Goal: Find specific page/section: Find specific page/section

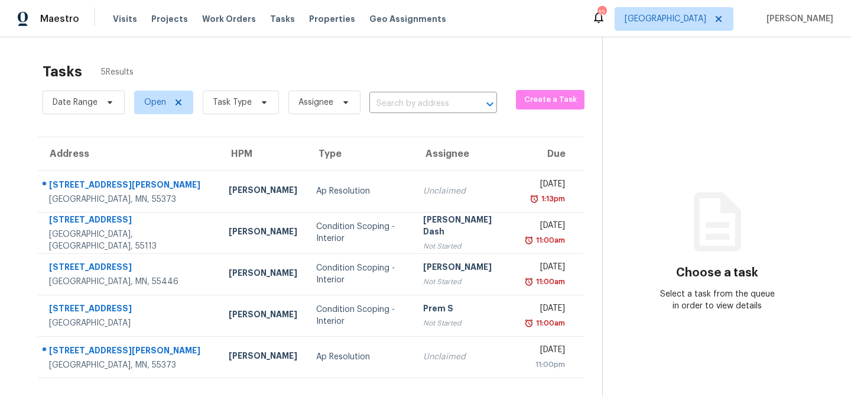
scroll to position [8, 0]
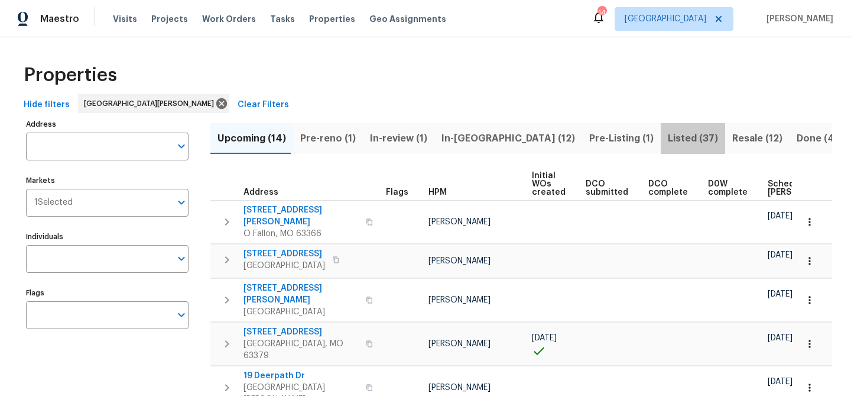
click at [668, 138] on span "Listed (37)" at bounding box center [693, 138] width 50 height 17
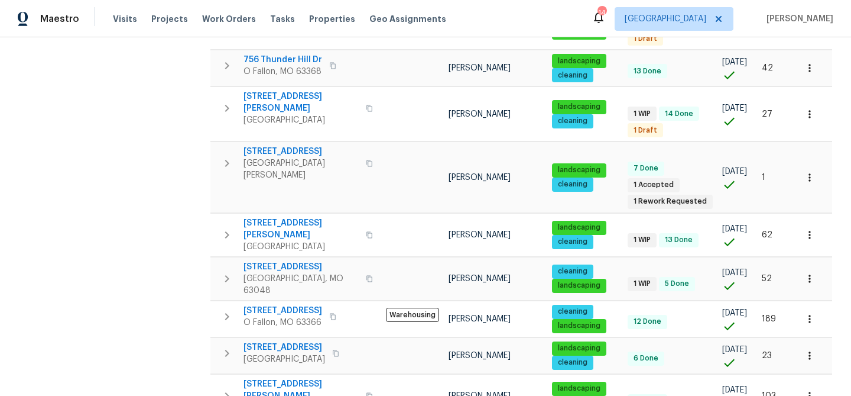
scroll to position [888, 0]
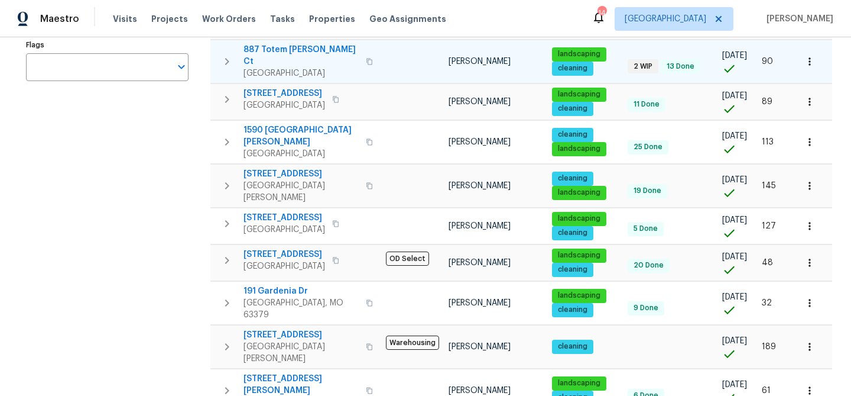
scroll to position [284, 0]
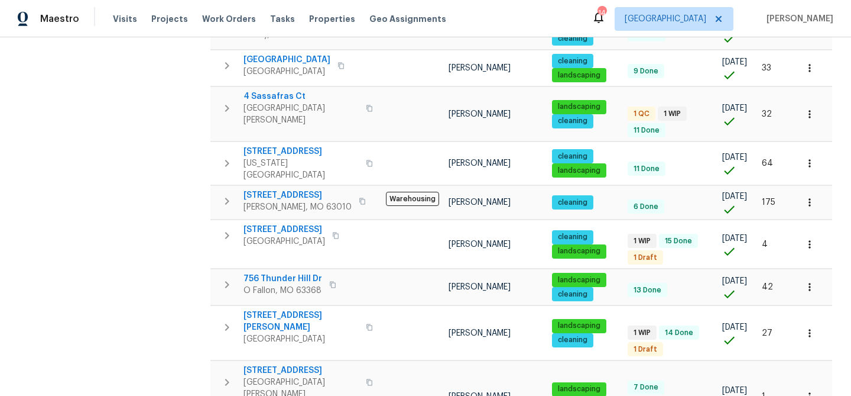
scroll to position [598, 0]
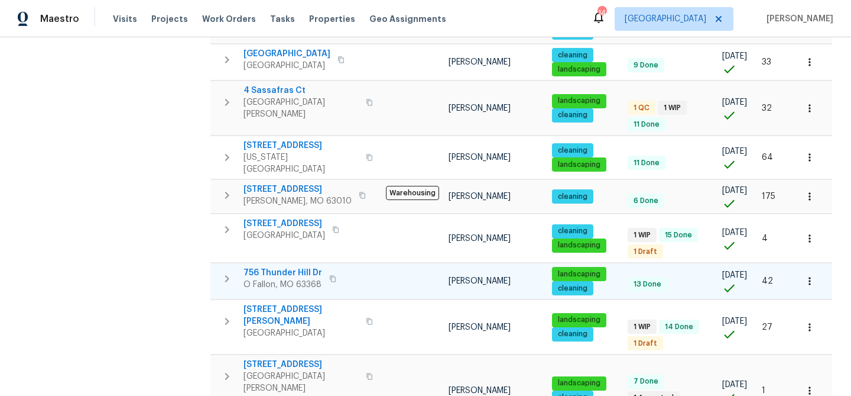
click at [282, 267] on span "756 Thunder Hill Dr" at bounding box center [283, 273] width 79 height 12
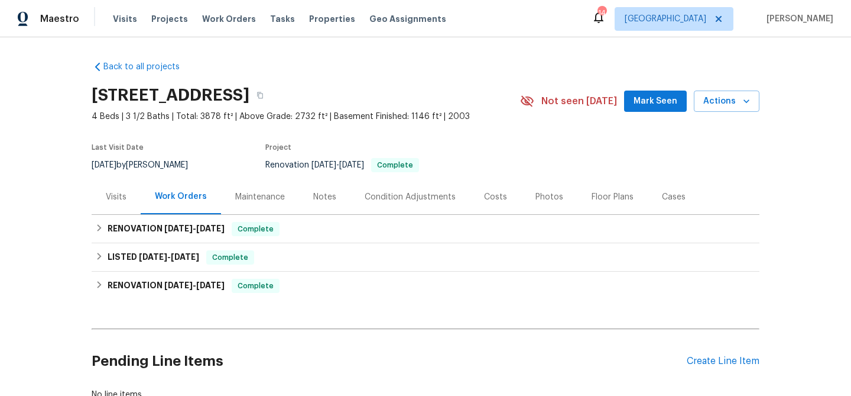
click at [121, 193] on div "Visits" at bounding box center [116, 197] width 21 height 12
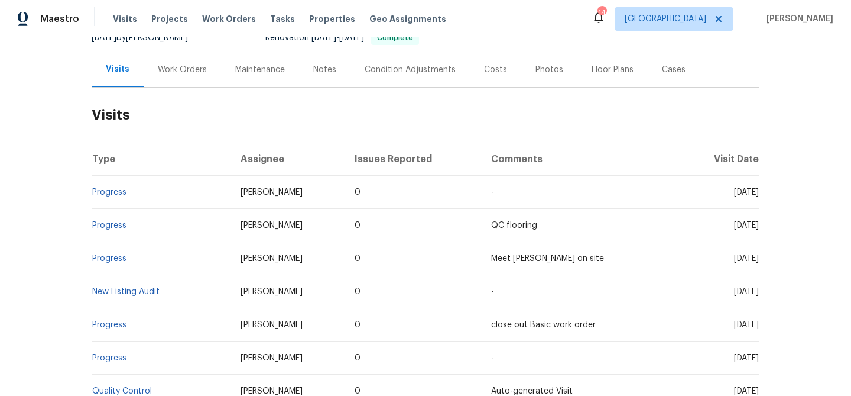
scroll to position [232, 0]
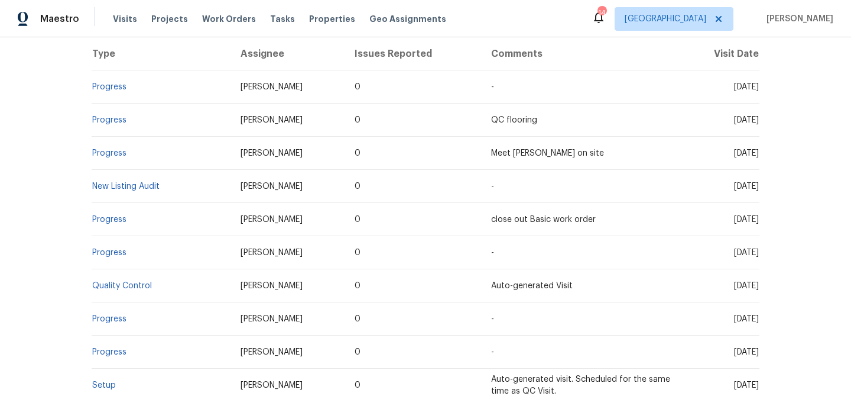
click at [152, 191] on td "New Listing Audit" at bounding box center [162, 186] width 140 height 33
click at [150, 189] on link "New Listing Audit" at bounding box center [125, 186] width 67 height 8
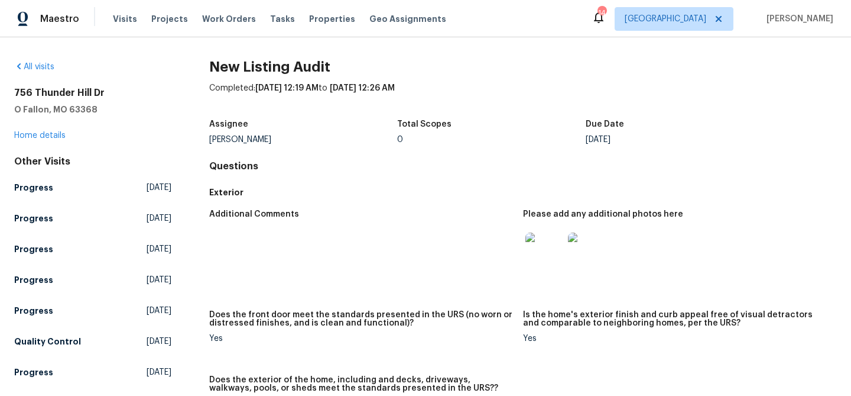
click at [553, 250] on img at bounding box center [545, 251] width 38 height 38
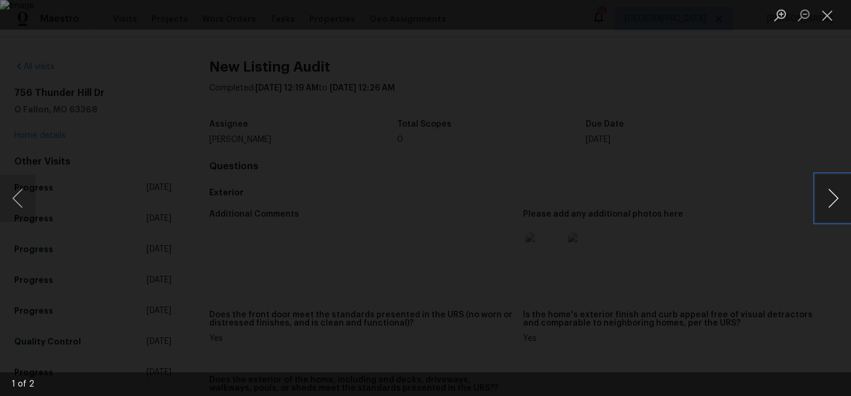
click at [834, 202] on button "Next image" at bounding box center [833, 197] width 35 height 47
click at [830, 15] on button "Close lightbox" at bounding box center [828, 15] width 24 height 21
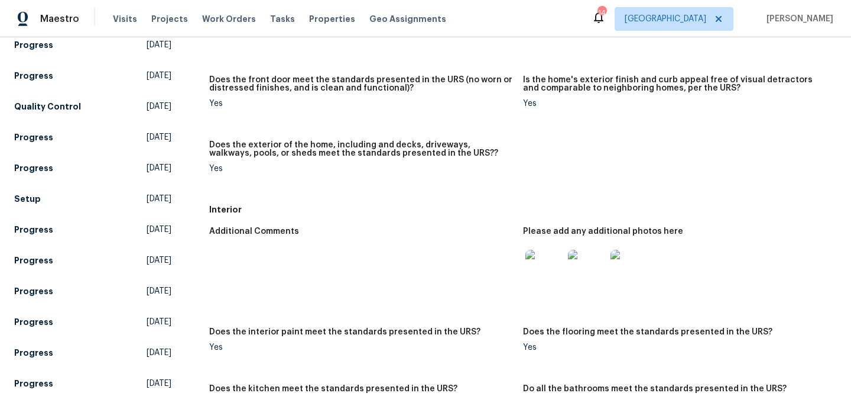
scroll to position [264, 0]
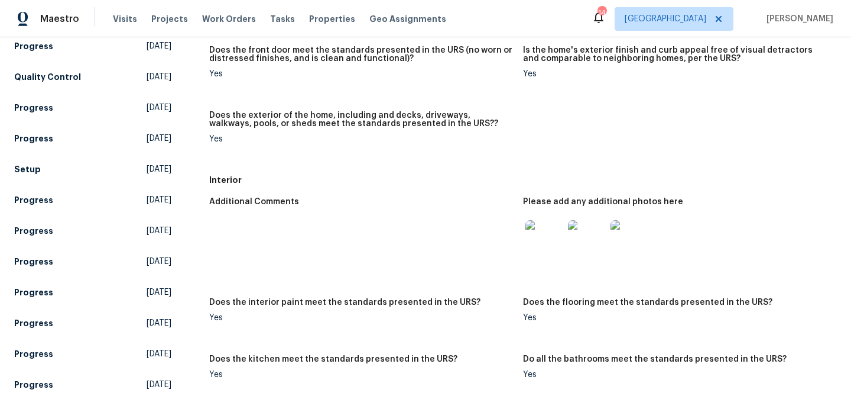
click at [549, 236] on img at bounding box center [545, 239] width 38 height 38
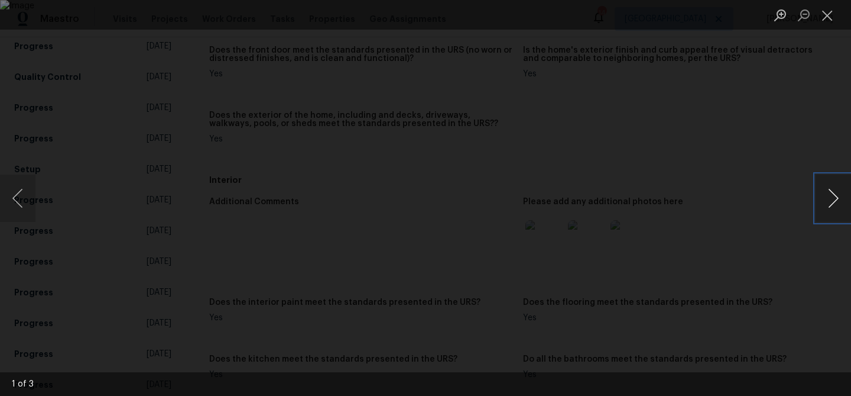
click at [837, 200] on button "Next image" at bounding box center [833, 197] width 35 height 47
click at [829, 195] on button "Next image" at bounding box center [833, 197] width 35 height 47
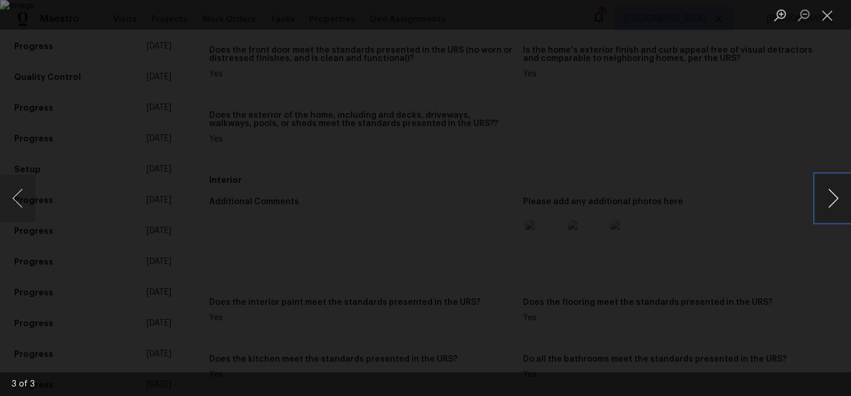
click at [829, 195] on button "Next image" at bounding box center [833, 197] width 35 height 47
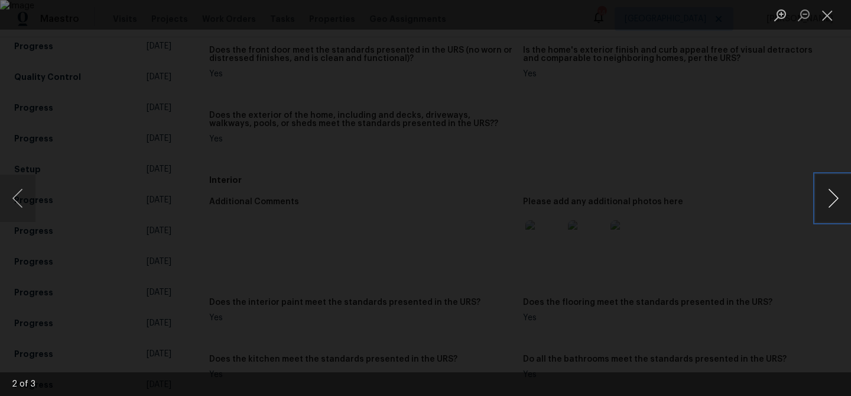
click at [827, 203] on button "Next image" at bounding box center [833, 197] width 35 height 47
click at [831, 20] on button "Close lightbox" at bounding box center [828, 15] width 24 height 21
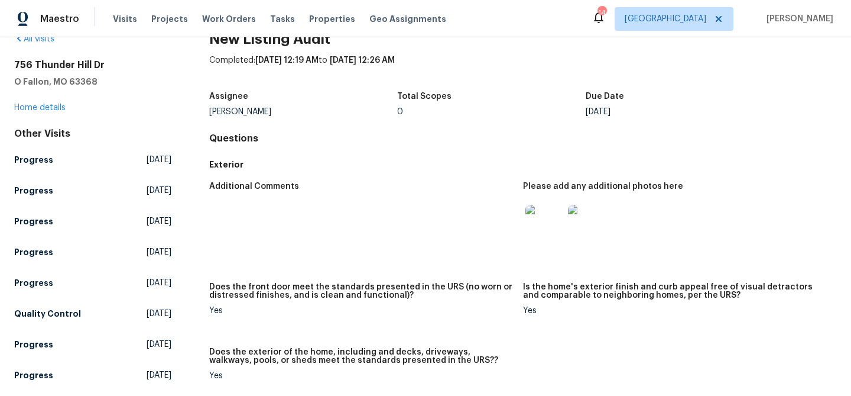
scroll to position [0, 0]
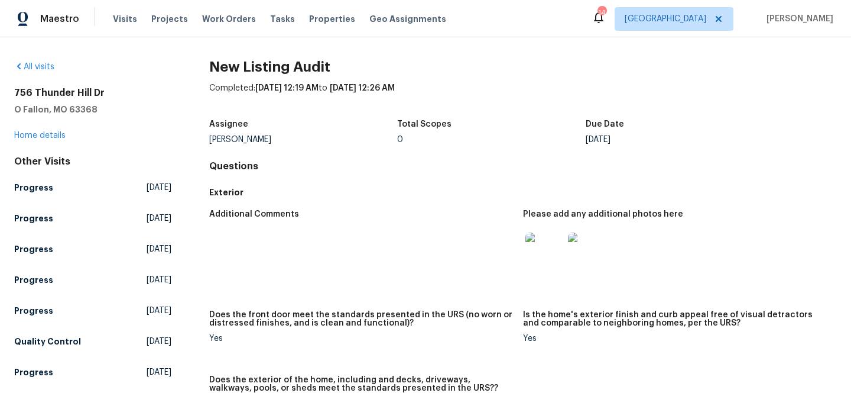
click at [47, 129] on div "756 Thunder Hill Dr O Fallon, MO 63368 Home details" at bounding box center [92, 114] width 157 height 54
click at [48, 135] on link "Home details" at bounding box center [39, 135] width 51 height 8
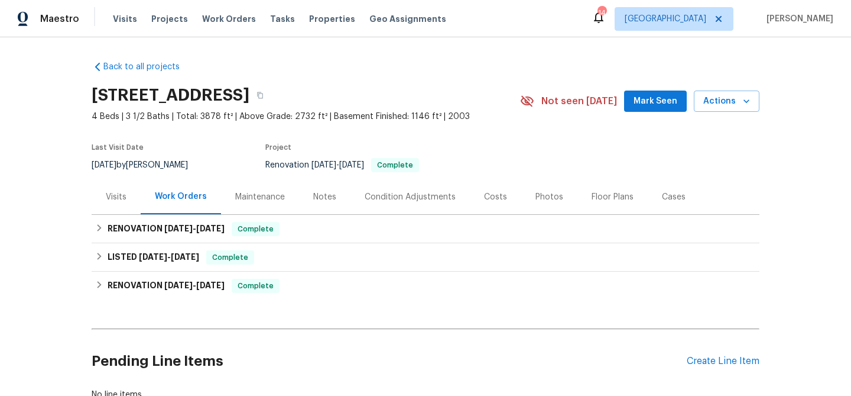
click at [550, 196] on div "Photos" at bounding box center [550, 197] width 28 height 12
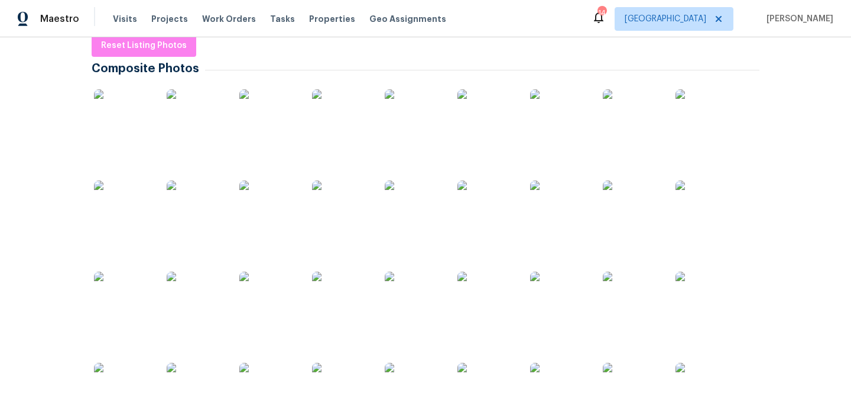
scroll to position [188, 0]
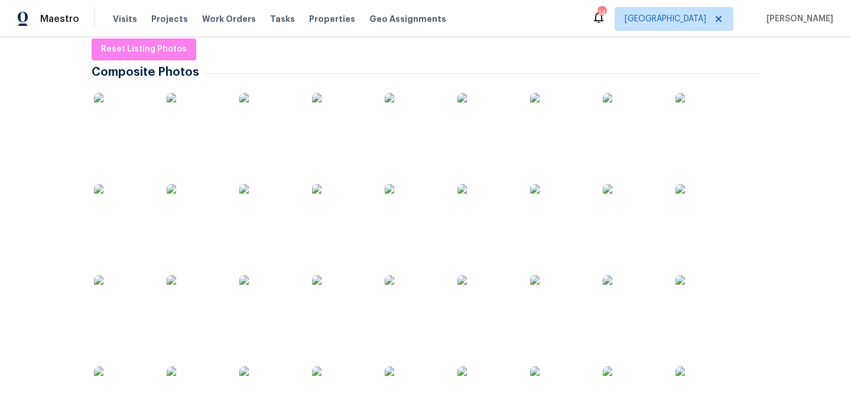
click at [142, 134] on img at bounding box center [123, 122] width 59 height 59
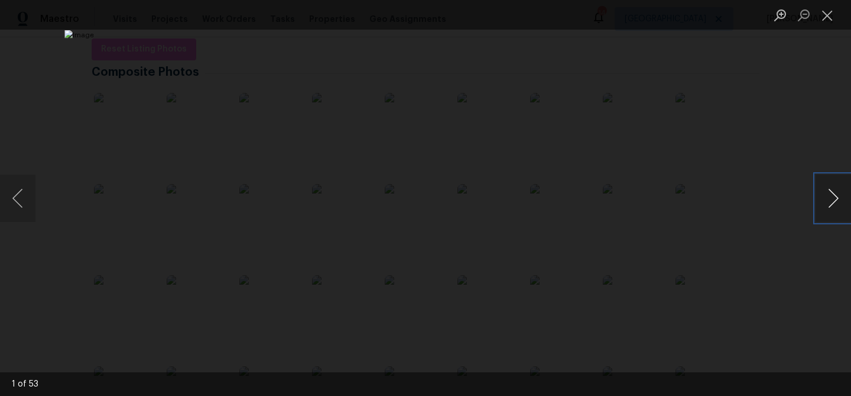
click at [834, 200] on button "Next image" at bounding box center [833, 197] width 35 height 47
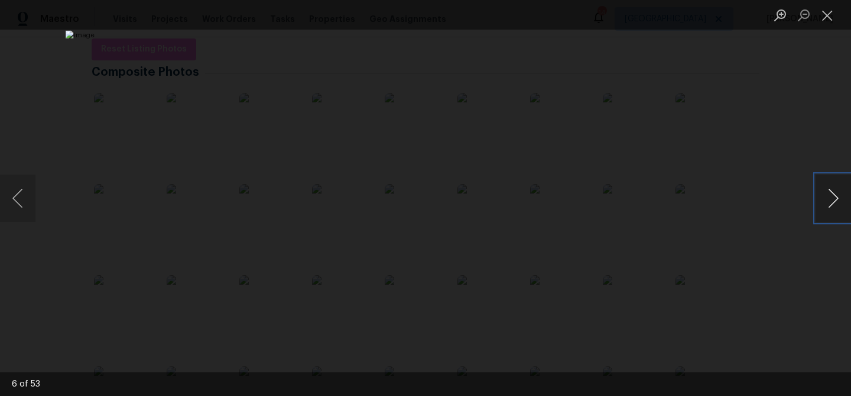
click at [834, 200] on button "Next image" at bounding box center [833, 197] width 35 height 47
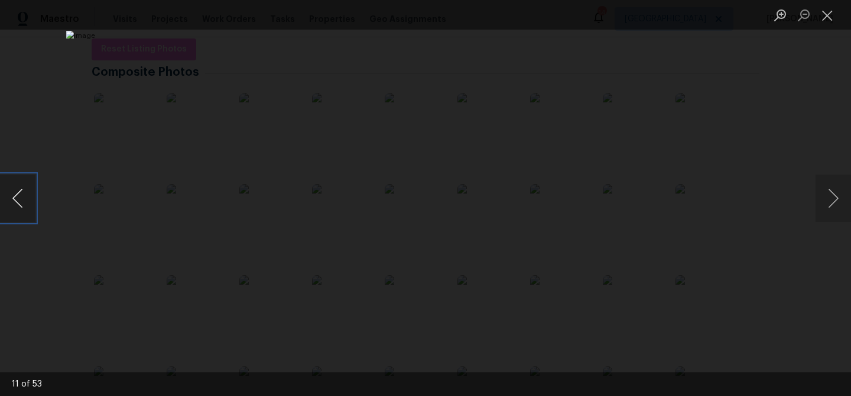
click at [17, 210] on button "Previous image" at bounding box center [17, 197] width 35 height 47
click at [827, 203] on button "Next image" at bounding box center [833, 197] width 35 height 47
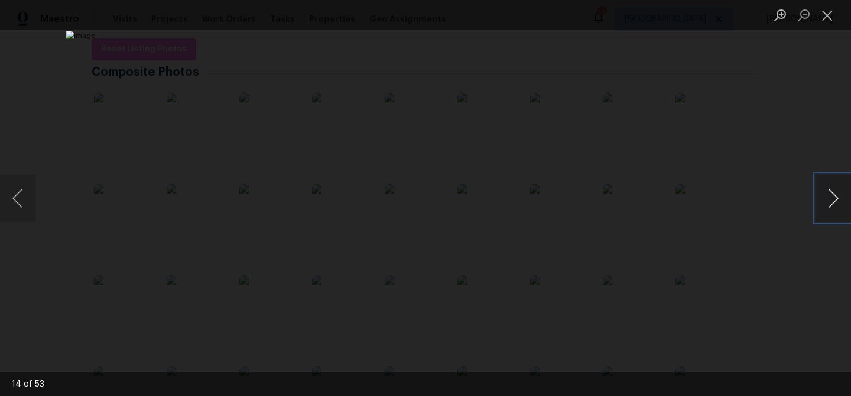
click at [827, 203] on button "Next image" at bounding box center [833, 197] width 35 height 47
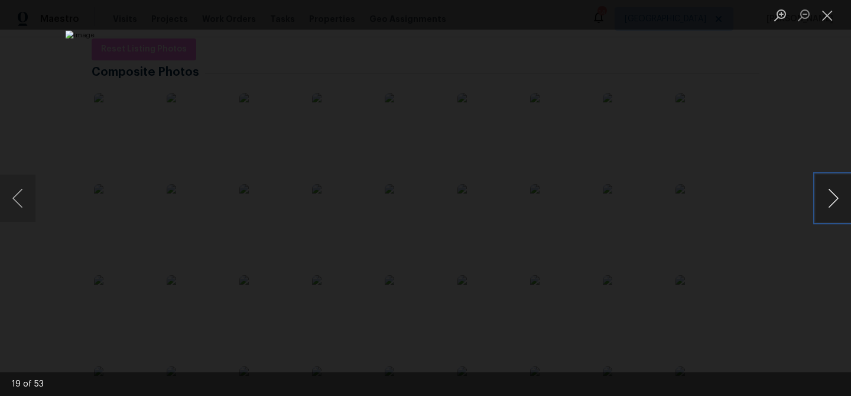
click at [827, 203] on button "Next image" at bounding box center [833, 197] width 35 height 47
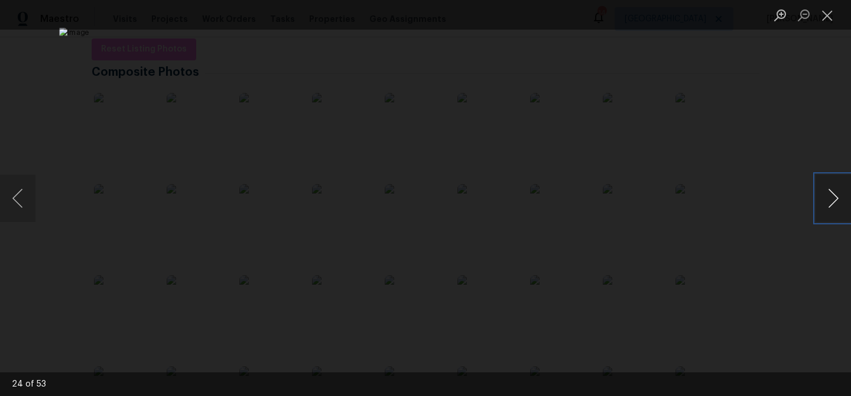
click at [827, 203] on button "Next image" at bounding box center [833, 197] width 35 height 47
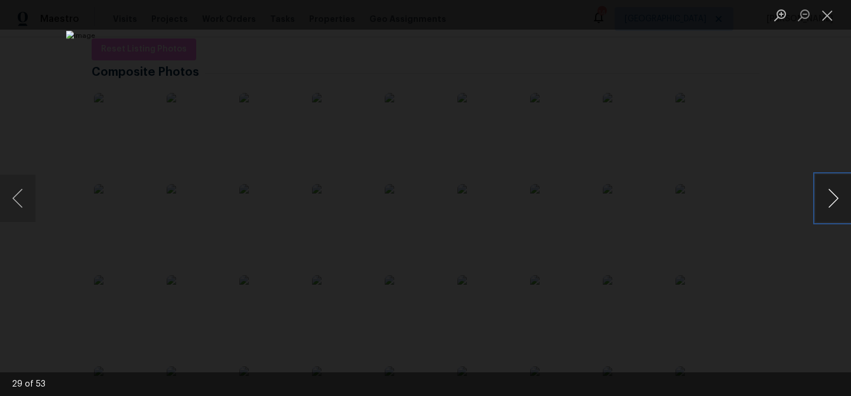
click at [827, 203] on button "Next image" at bounding box center [833, 197] width 35 height 47
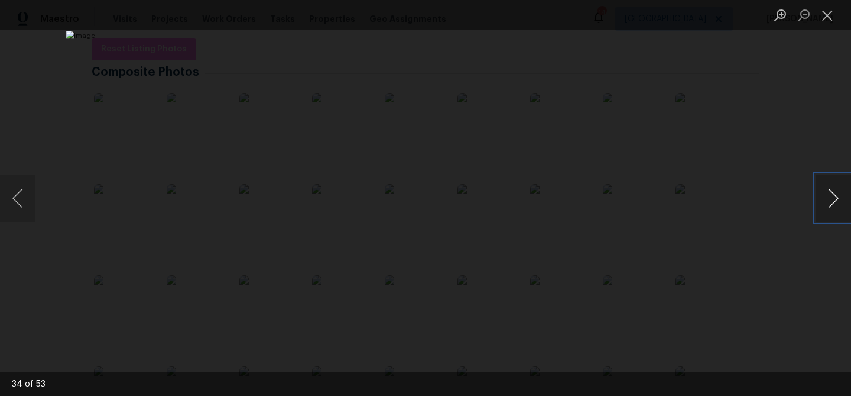
click at [827, 203] on button "Next image" at bounding box center [833, 197] width 35 height 47
click at [836, 208] on button "Next image" at bounding box center [833, 197] width 35 height 47
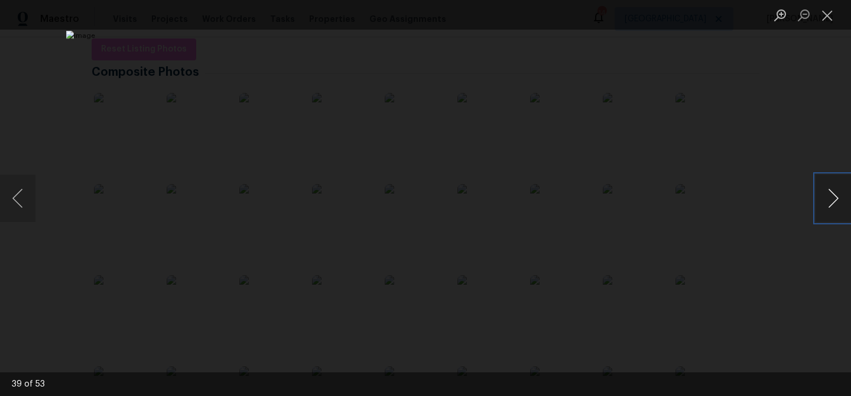
click at [836, 208] on button "Next image" at bounding box center [833, 197] width 35 height 47
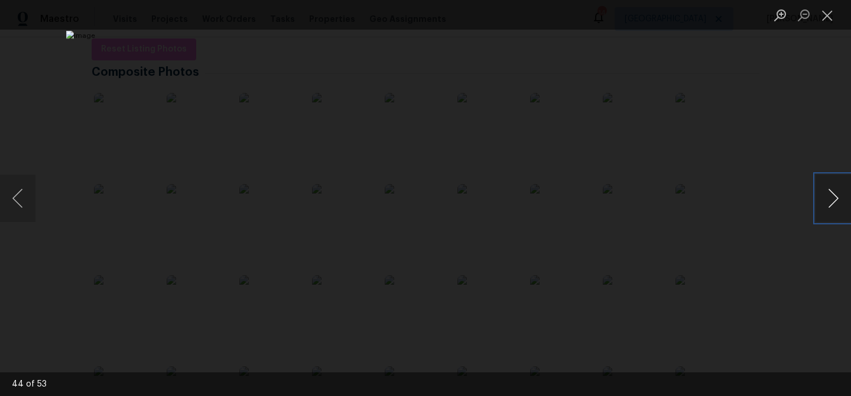
click at [836, 208] on button "Next image" at bounding box center [833, 197] width 35 height 47
click at [19, 195] on button "Previous image" at bounding box center [17, 197] width 35 height 47
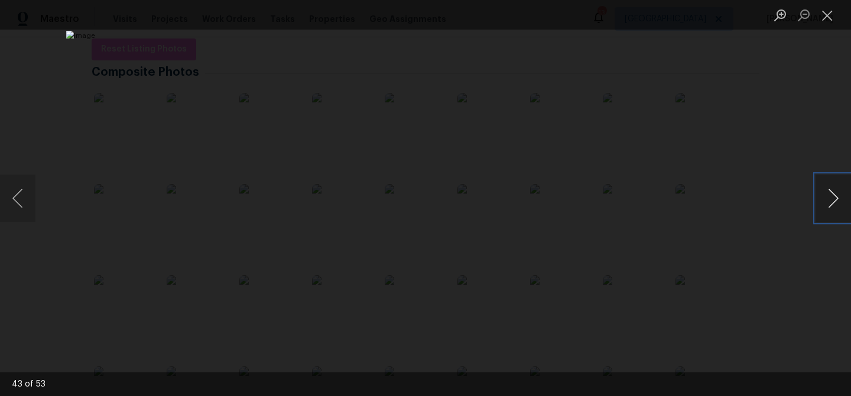
click at [835, 203] on button "Next image" at bounding box center [833, 197] width 35 height 47
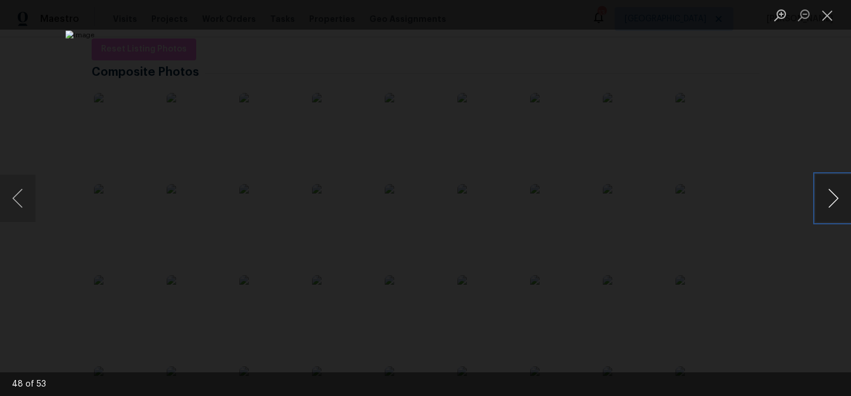
click at [835, 203] on button "Next image" at bounding box center [833, 197] width 35 height 47
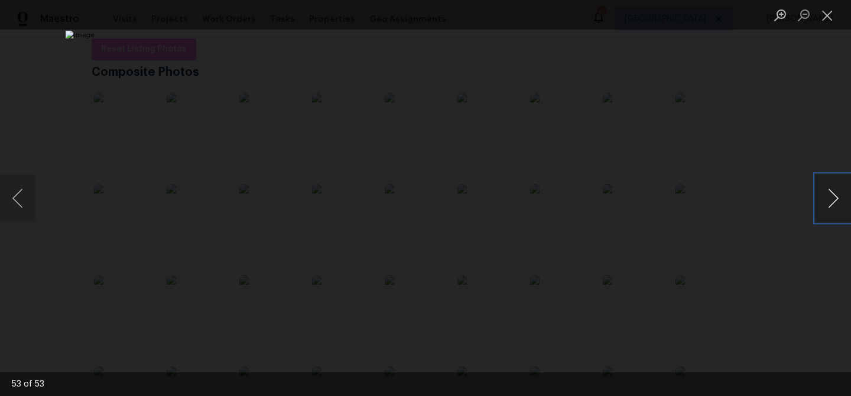
click at [835, 202] on button "Next image" at bounding box center [833, 197] width 35 height 47
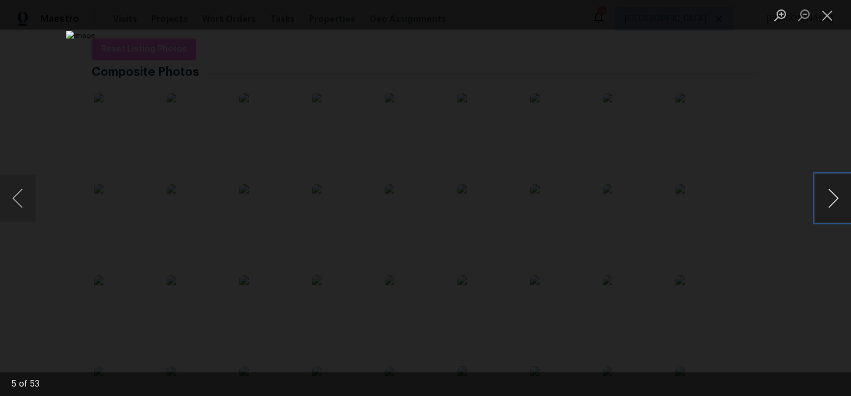
click at [835, 202] on button "Next image" at bounding box center [833, 197] width 35 height 47
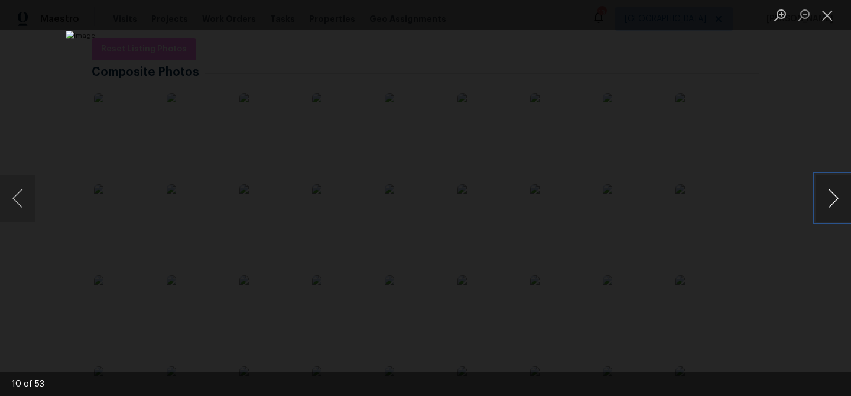
click at [835, 202] on button "Next image" at bounding box center [833, 197] width 35 height 47
click at [28, 192] on button "Previous image" at bounding box center [17, 197] width 35 height 47
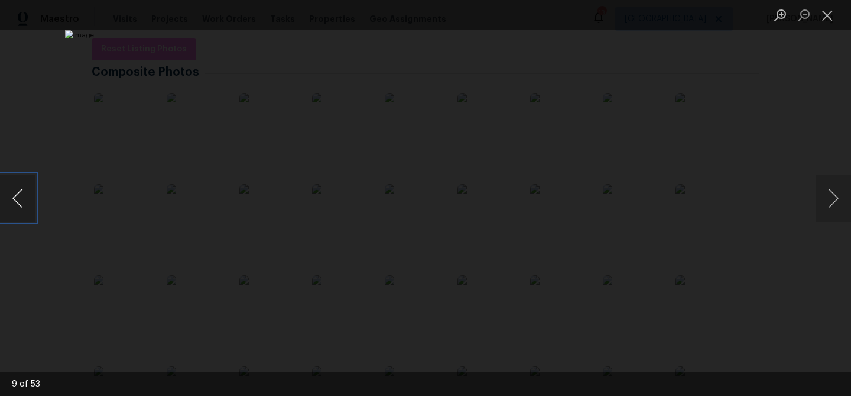
click at [28, 192] on button "Previous image" at bounding box center [17, 197] width 35 height 47
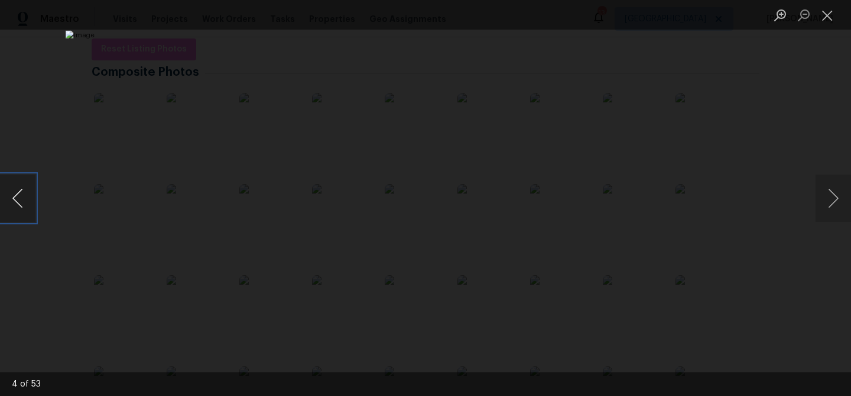
click at [28, 192] on button "Previous image" at bounding box center [17, 197] width 35 height 47
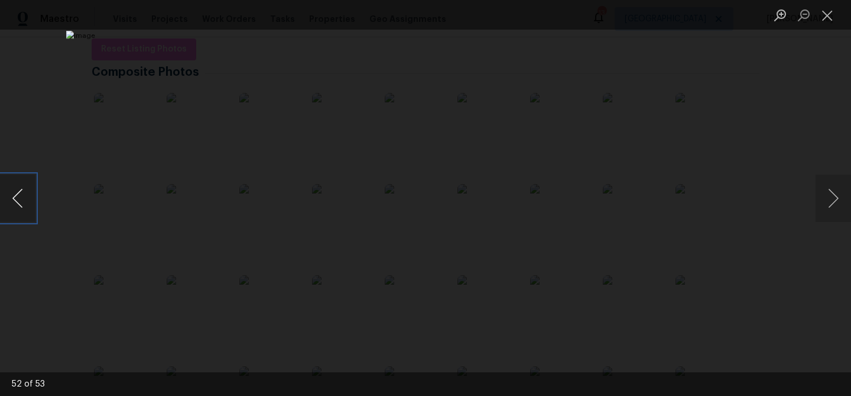
click at [23, 195] on button "Previous image" at bounding box center [17, 197] width 35 height 47
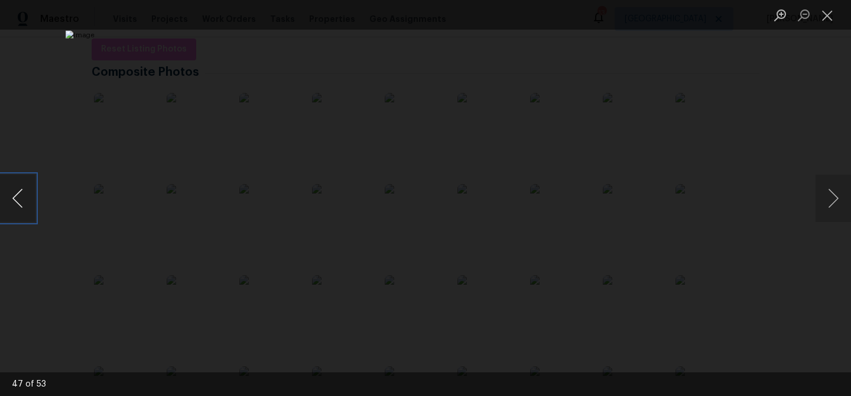
click at [23, 195] on button "Previous image" at bounding box center [17, 197] width 35 height 47
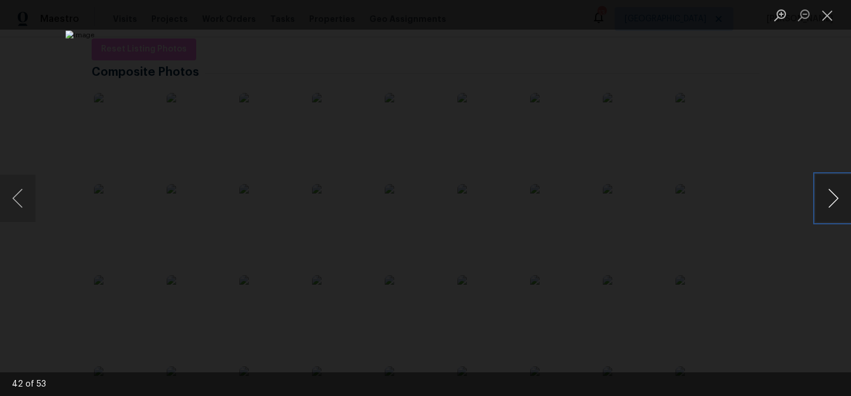
click at [833, 190] on button "Next image" at bounding box center [833, 197] width 35 height 47
click at [830, 14] on button "Close lightbox" at bounding box center [828, 15] width 24 height 21
